Goal: Find specific page/section: Find specific page/section

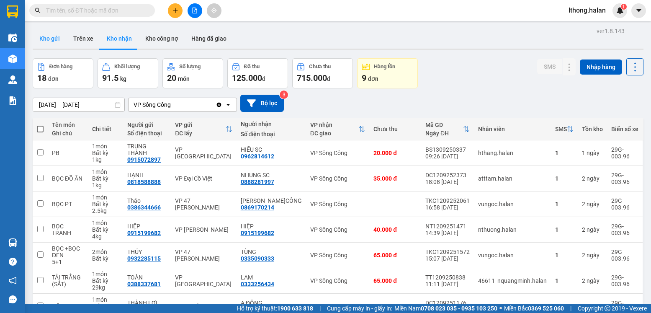
click at [51, 39] on button "Kho gửi" at bounding box center [50, 38] width 34 height 20
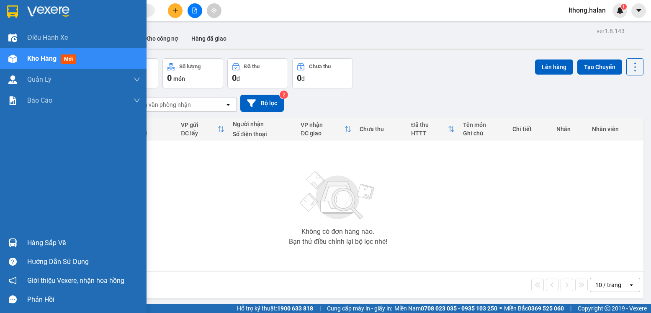
click at [47, 243] on div "Hàng sắp về" at bounding box center [83, 243] width 113 height 13
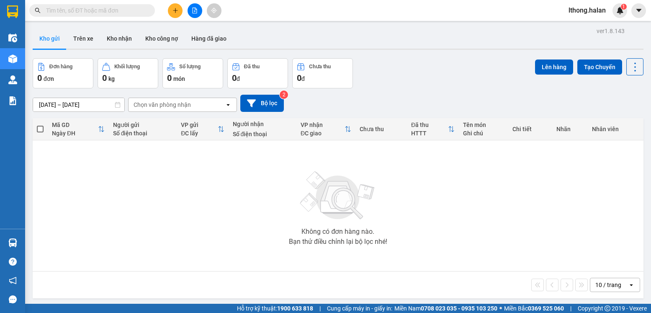
drag, startPoint x: 532, startPoint y: 209, endPoint x: 208, endPoint y: 107, distance: 339.8
click at [532, 208] on section "Kết quả tìm kiếm ( 16 ) Bộ lọc Mã ĐH Trạng thái Món hàng Thu hộ Tổng cước Chưa …" at bounding box center [325, 156] width 651 height 313
click at [118, 42] on button "Kho nhận" at bounding box center [119, 38] width 39 height 20
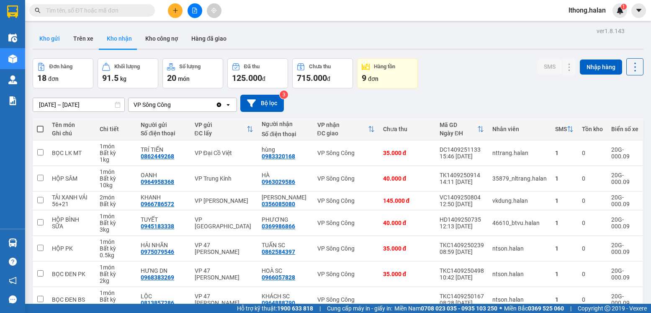
click at [44, 37] on button "Kho gửi" at bounding box center [50, 38] width 34 height 20
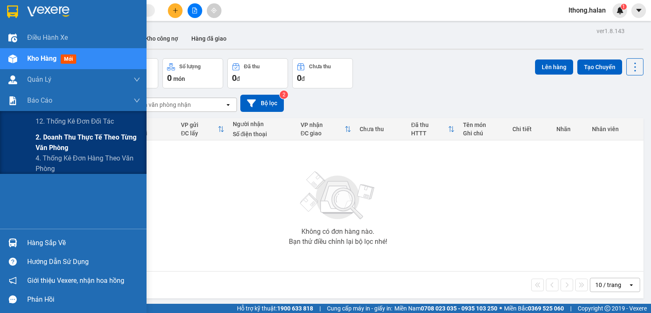
click at [54, 141] on span "2. Doanh thu thực tế theo từng văn phòng" at bounding box center [88, 142] width 105 height 21
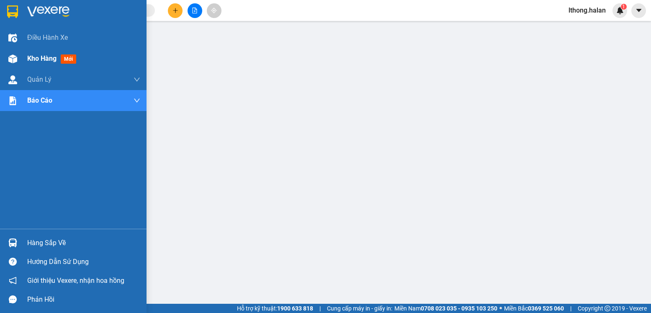
click at [34, 56] on span "Kho hàng" at bounding box center [41, 58] width 29 height 8
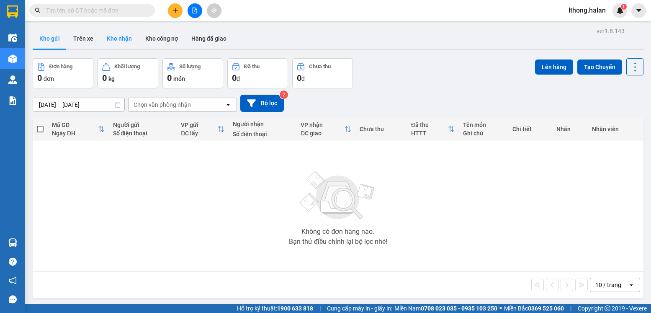
click at [120, 39] on button "Kho nhận" at bounding box center [119, 38] width 39 height 20
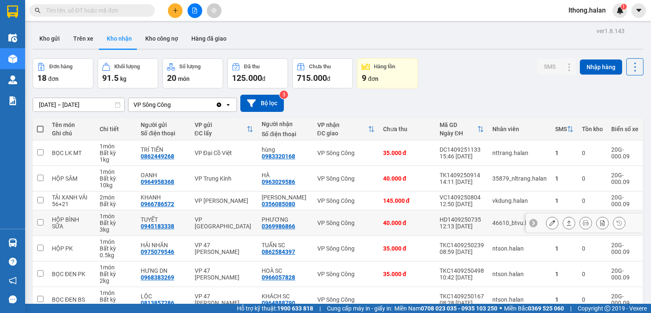
scroll to position [120, 0]
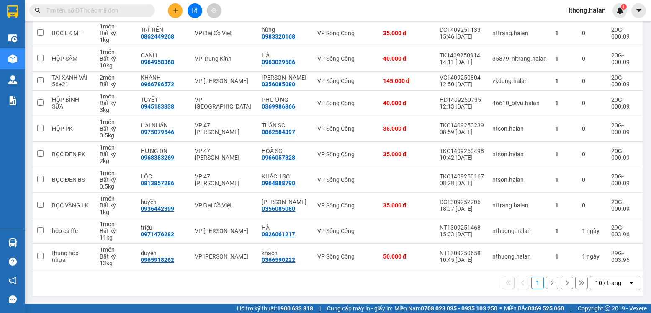
click at [532, 286] on button "1" at bounding box center [538, 282] width 13 height 13
click at [546, 279] on button "2" at bounding box center [552, 282] width 13 height 13
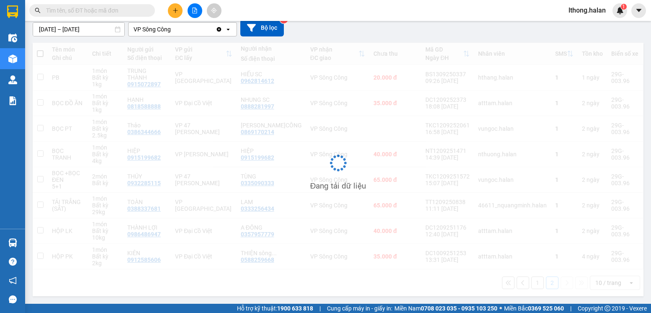
scroll to position [75, 0]
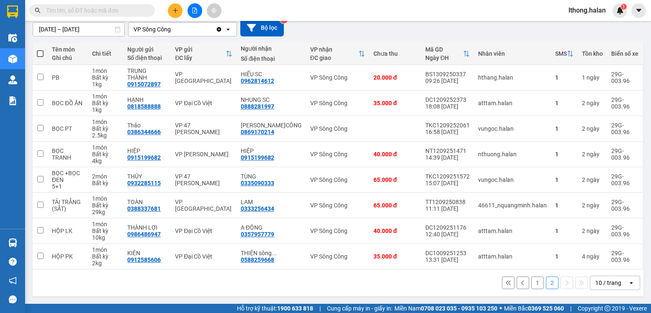
click at [532, 285] on button "1" at bounding box center [538, 282] width 13 height 13
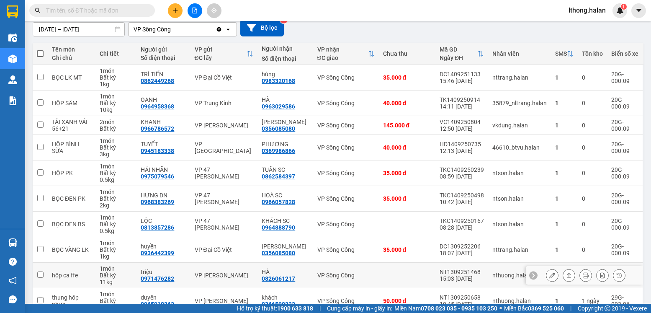
scroll to position [117, 0]
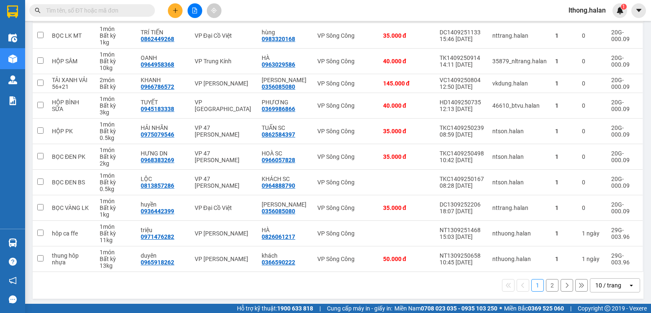
click at [546, 286] on button "2" at bounding box center [552, 285] width 13 height 13
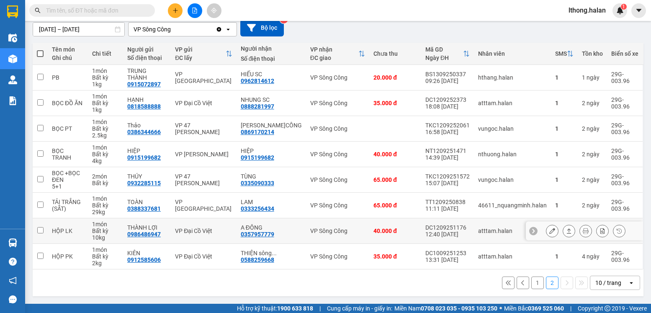
scroll to position [0, 0]
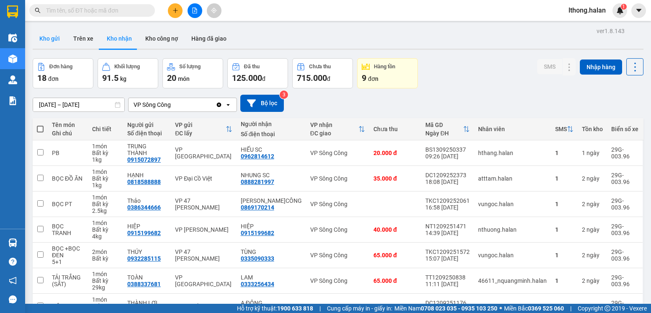
click at [48, 42] on button "Kho gửi" at bounding box center [50, 38] width 34 height 20
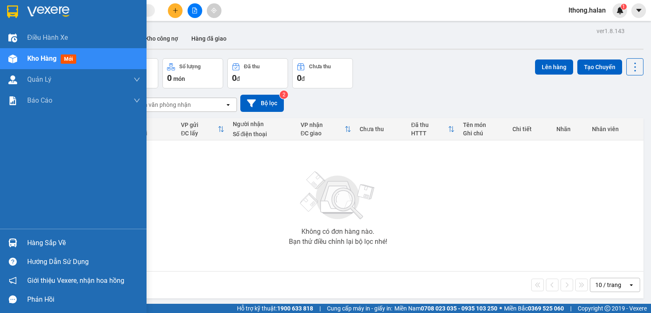
click at [37, 245] on div "Hàng sắp về" at bounding box center [83, 243] width 113 height 13
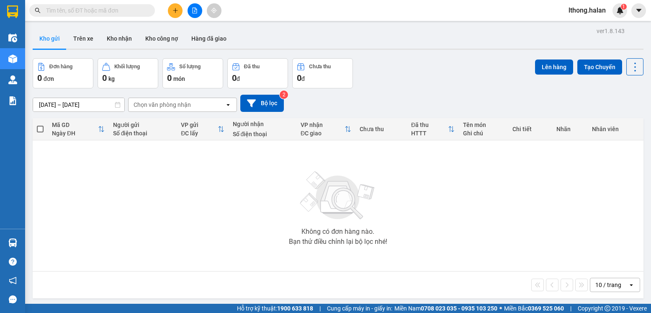
click at [454, 209] on section "Kết quả tìm kiếm ( 16 ) Bộ lọc Mã ĐH Trạng thái Món hàng Thu hộ Tổng cước Chưa …" at bounding box center [325, 156] width 651 height 313
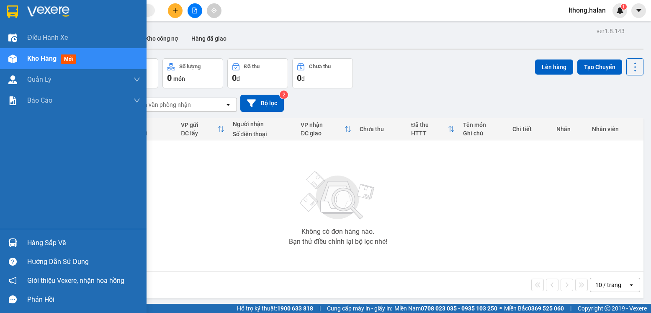
click at [41, 243] on div "Hàng sắp về" at bounding box center [83, 243] width 113 height 13
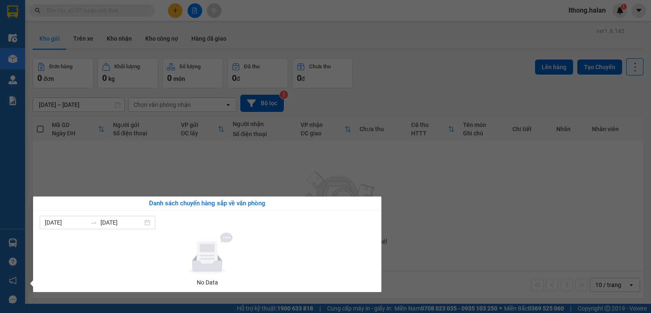
click at [468, 227] on section "Kết quả tìm kiếm ( 16 ) Bộ lọc Mã ĐH Trạng thái Món hàng Thu hộ Tổng cước Chưa …" at bounding box center [325, 156] width 651 height 313
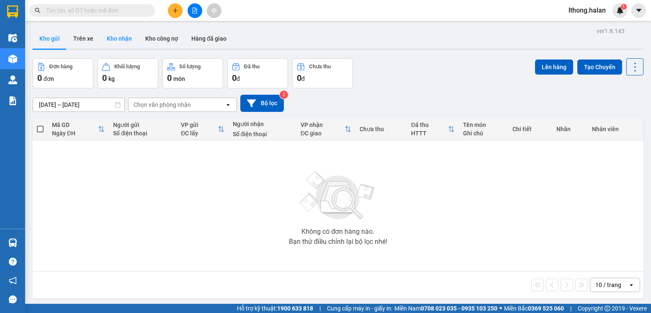
click at [114, 39] on button "Kho nhận" at bounding box center [119, 38] width 39 height 20
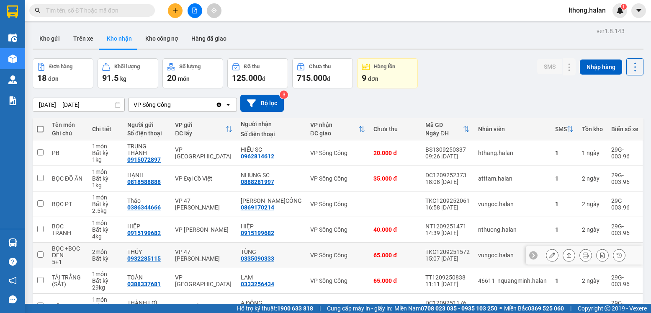
scroll to position [75, 0]
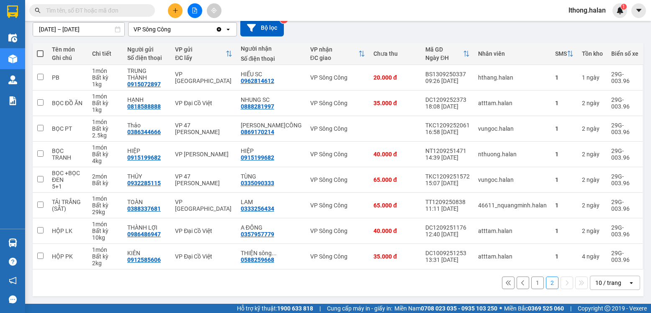
click at [532, 280] on button "1" at bounding box center [538, 282] width 13 height 13
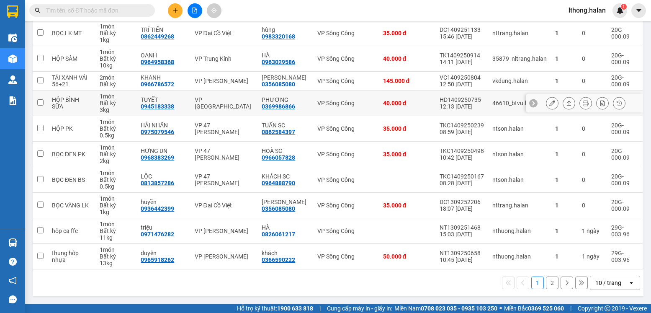
scroll to position [0, 0]
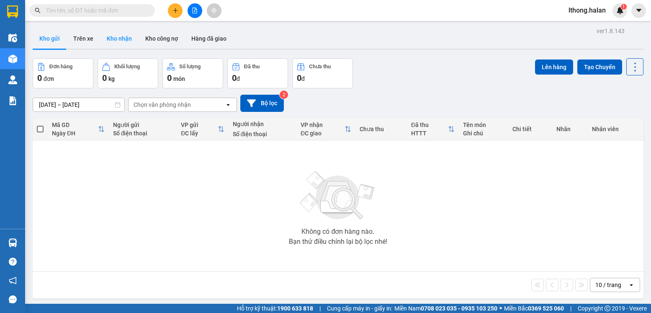
click at [122, 37] on button "Kho nhận" at bounding box center [119, 38] width 39 height 20
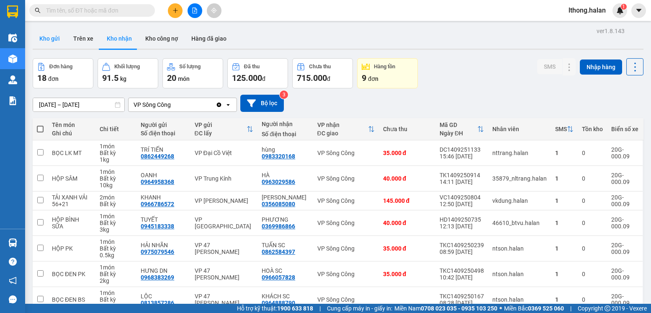
click at [49, 42] on button "Kho gửi" at bounding box center [50, 38] width 34 height 20
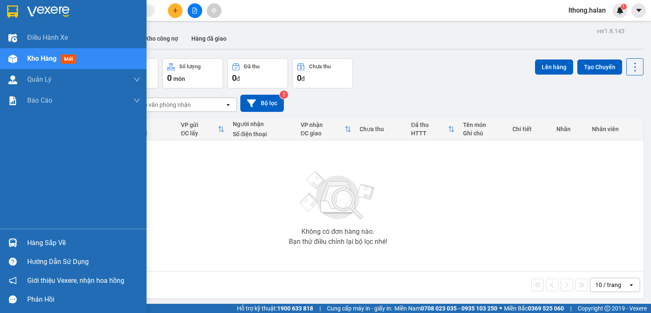
click at [49, 244] on div "Hàng sắp về" at bounding box center [83, 243] width 113 height 13
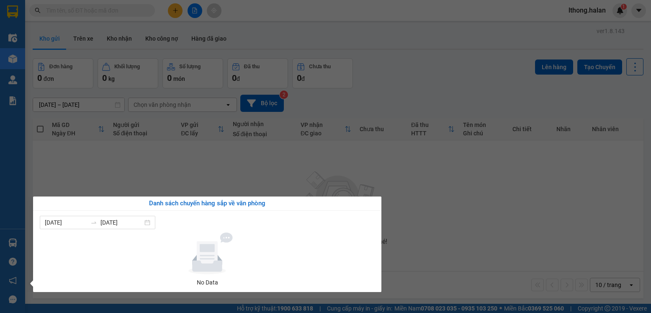
click at [522, 234] on section "Kết quả tìm kiếm ( 0 ) Bộ lọc No Data lthong.halan 1 Điều hành xe Kho hàng mới …" at bounding box center [325, 156] width 651 height 313
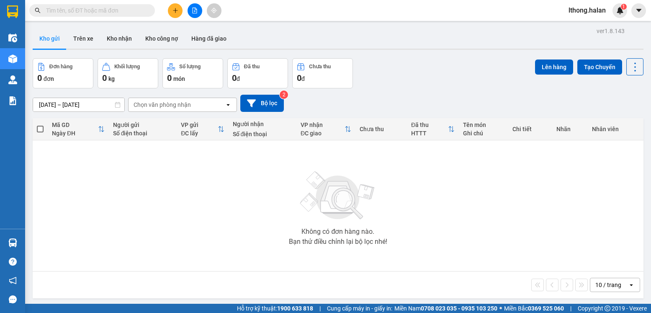
drag, startPoint x: 259, startPoint y: 5, endPoint x: 385, endPoint y: 52, distance: 134.5
click at [385, 52] on div "ver 1.8.143 Kho gửi Trên xe Kho nhận Kho công nợ Hàng đã giao Đơn hàng 0 đơn Kh…" at bounding box center [338, 181] width 618 height 313
click at [115, 39] on button "Kho nhận" at bounding box center [119, 38] width 39 height 20
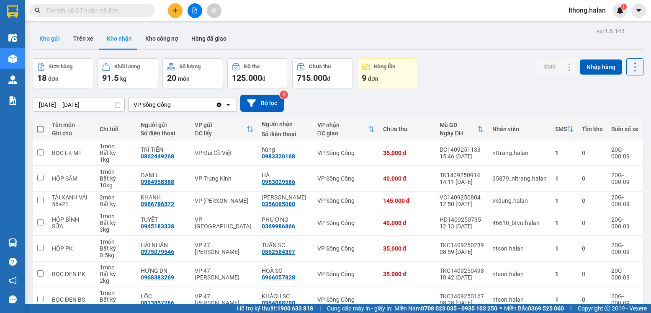
click at [46, 40] on button "Kho gửi" at bounding box center [50, 38] width 34 height 20
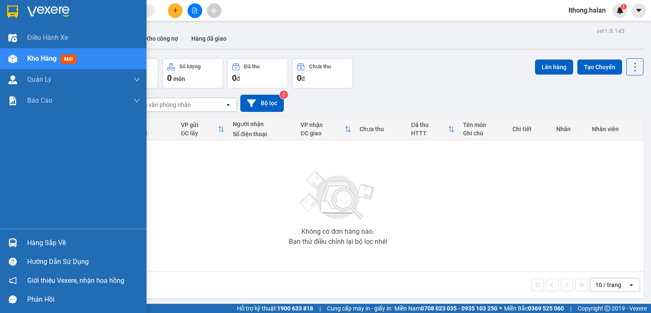
click at [35, 244] on div "Hàng sắp về" at bounding box center [83, 243] width 113 height 13
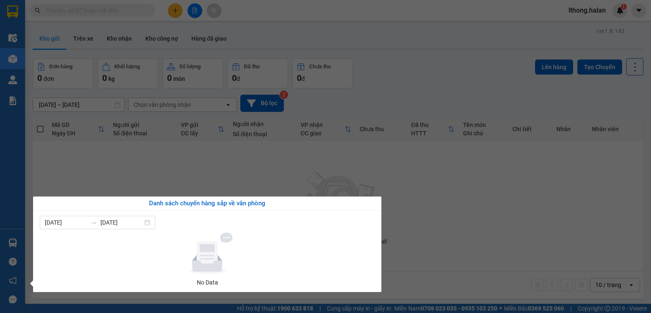
click at [494, 185] on section "Kết quả tìm kiếm ( 0 ) Bộ lọc No Data lthong.halan 1 Điều hành xe Kho hàng mới …" at bounding box center [325, 156] width 651 height 313
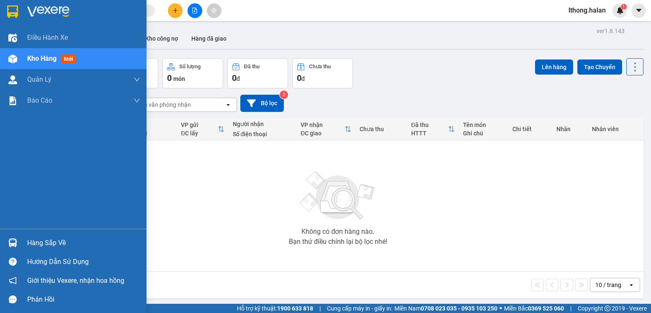
click at [38, 243] on div "Hàng sắp về" at bounding box center [83, 243] width 113 height 13
